Goal: Information Seeking & Learning: Understand process/instructions

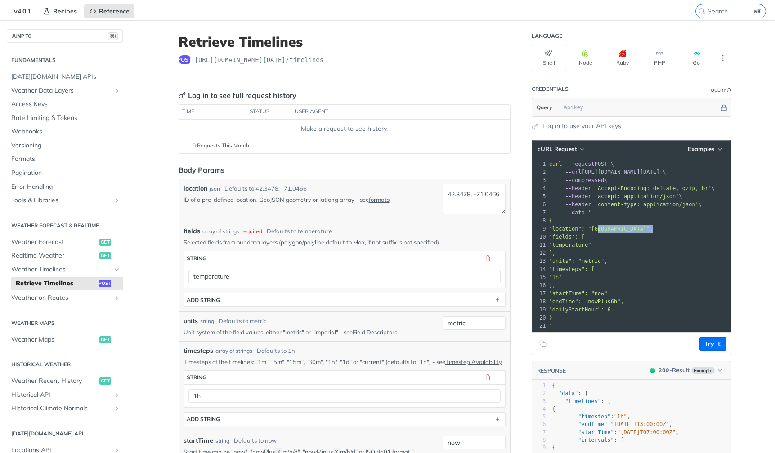
scroll to position [170, 0]
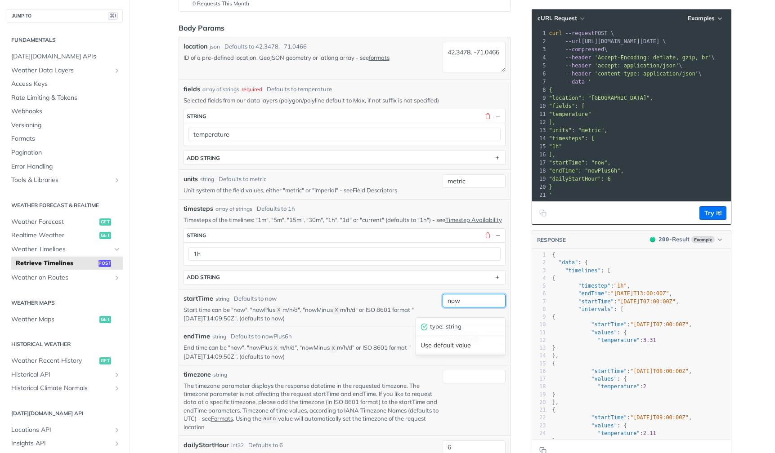
click at [463, 307] on input "now" at bounding box center [473, 300] width 63 height 13
click at [468, 278] on section "ADD string" at bounding box center [344, 277] width 322 height 14
click at [481, 305] on input "now" at bounding box center [473, 300] width 63 height 13
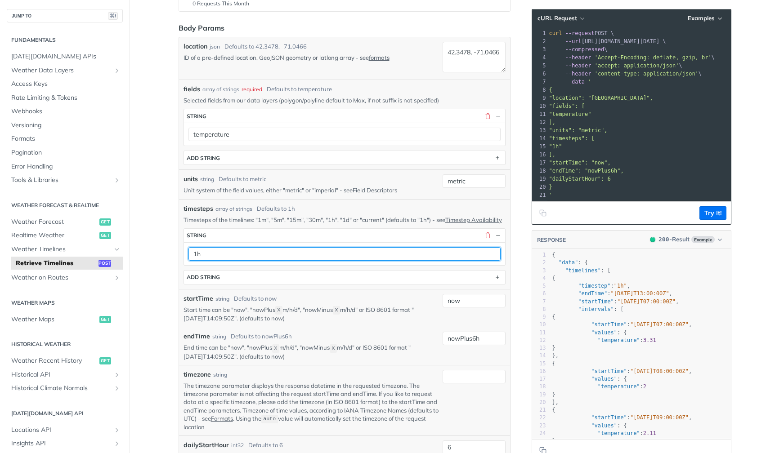
click at [397, 261] on input "1h" at bounding box center [344, 253] width 312 height 13
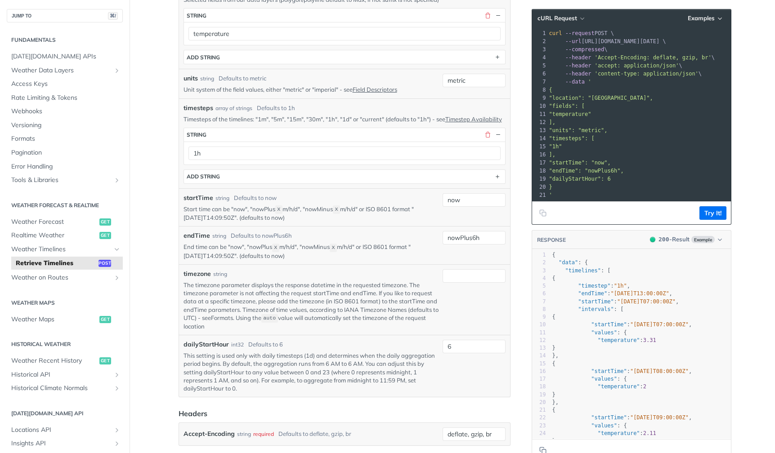
click at [233, 322] on link "Formats" at bounding box center [222, 317] width 22 height 7
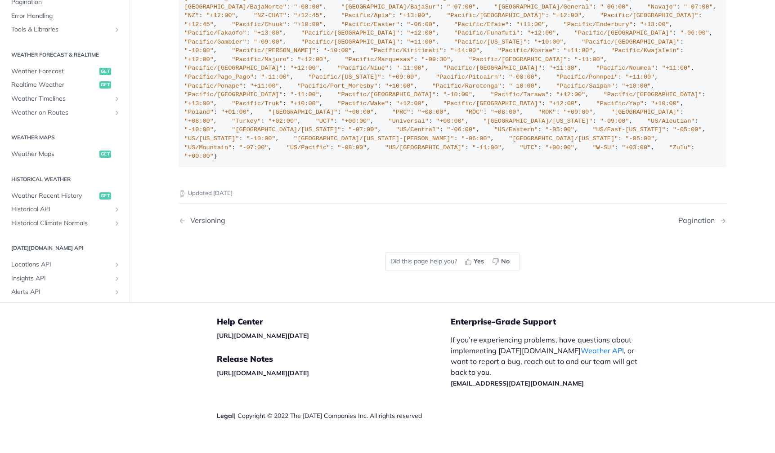
scroll to position [3305, 0]
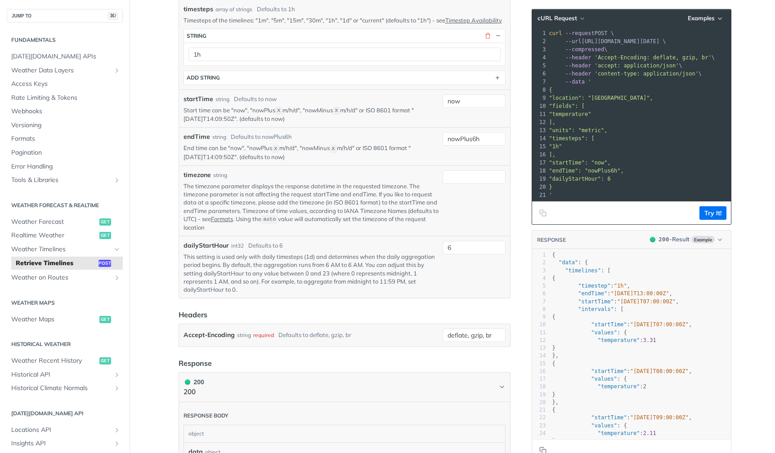
scroll to position [272, 0]
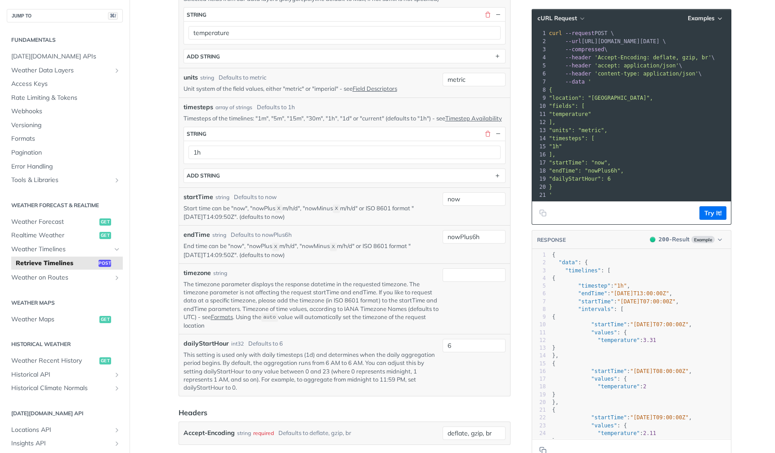
click at [198, 278] on label "timezone" at bounding box center [196, 272] width 27 height 9
click at [442, 282] on input "timezone" at bounding box center [473, 274] width 63 height 13
click at [198, 278] on label "timezone" at bounding box center [196, 272] width 27 height 9
click at [442, 281] on input "timezone" at bounding box center [473, 274] width 63 height 13
click at [198, 278] on label "timezone" at bounding box center [196, 272] width 27 height 9
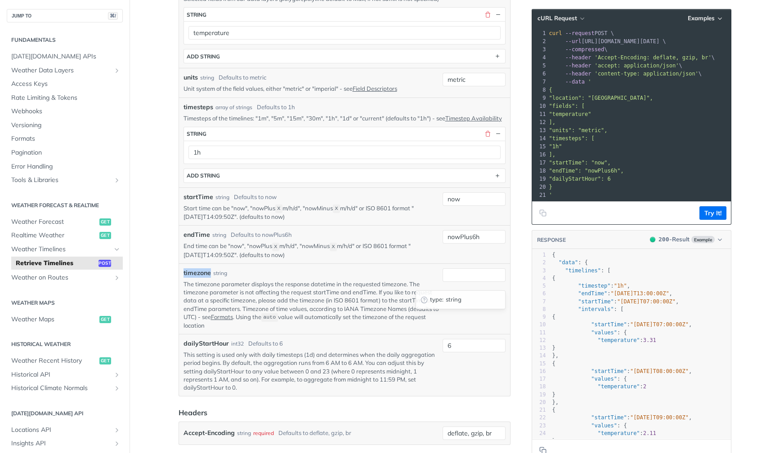
click at [442, 281] on input "timezone" at bounding box center [473, 274] width 63 height 13
copy label "timezone"
click at [231, 321] on link "Formats" at bounding box center [222, 316] width 22 height 7
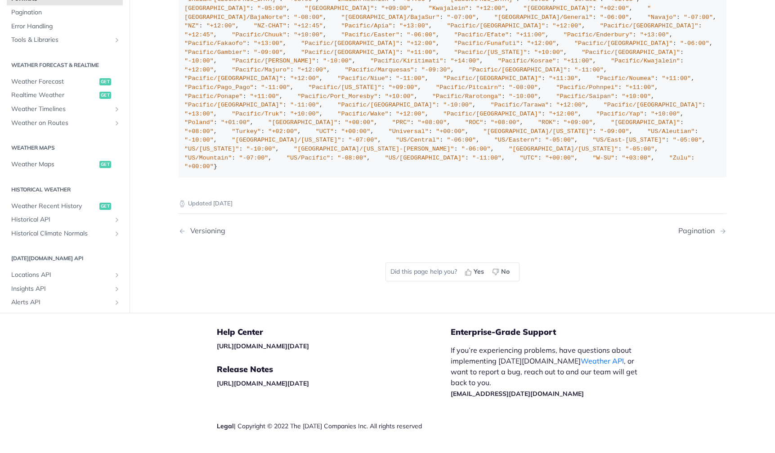
scroll to position [2473, 0]
drag, startPoint x: 197, startPoint y: 260, endPoint x: 254, endPoint y: 261, distance: 56.7
copy span ""Asia/[GEOGRAPHIC_DATA]""
